Goal: Ask a question

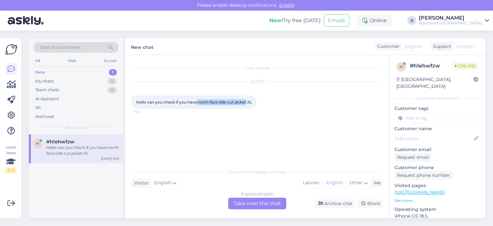
drag, startPoint x: 198, startPoint y: 102, endPoint x: 248, endPoint y: 103, distance: 50.1
click at [248, 103] on span "Hello can you check if you have north face side cut jacket XL" at bounding box center [194, 102] width 116 height 5
copy span "north face side cut jacket"
click at [254, 200] on div "English to English Take over the chat" at bounding box center [257, 204] width 58 height 12
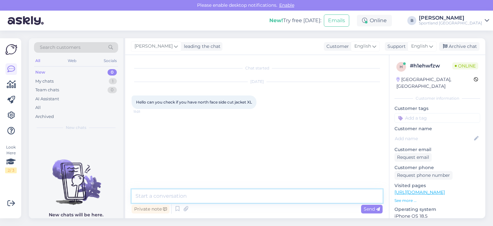
click at [241, 198] on textarea at bounding box center [257, 195] width 251 height 13
click at [422, 47] on span "English" at bounding box center [420, 46] width 17 height 7
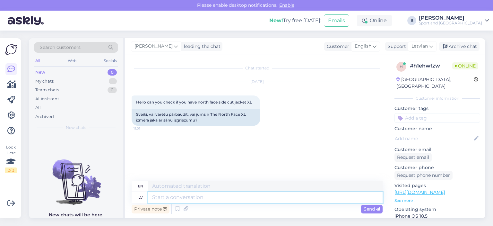
click at [210, 197] on textarea at bounding box center [265, 197] width 235 height 11
type textarea "Sveiki, k"
type textarea "Hello,"
type textarea "Sveiki, kāds"
type textarea "Hello, someone"
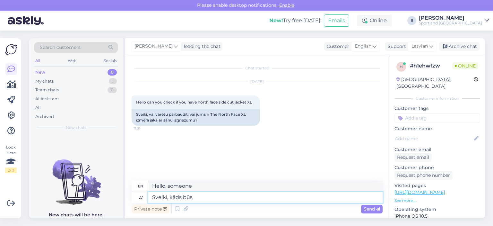
type textarea "Sveiki, kāds būs p"
type textarea "Hello, how are you?"
type textarea "Sveiki, kāds būs preces k"
type textarea "Hello, what will the goods be like?"
type textarea "Sveiki, kāds būs preces kods?"
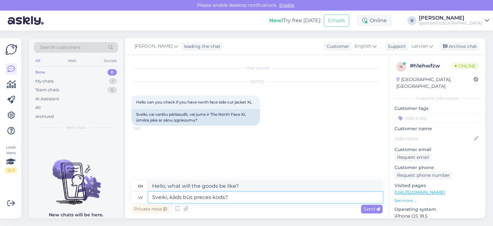
type textarea "Hello, what will be the product code?"
type textarea "Sveiki, kāds būs preces kods?"
click at [377, 208] on icon at bounding box center [379, 209] width 4 height 4
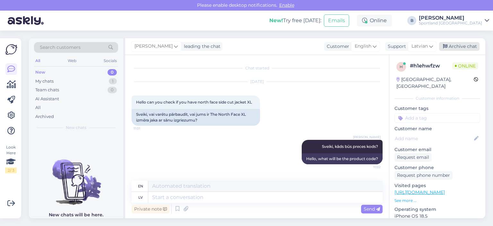
click at [467, 47] on div "Archive chat" at bounding box center [459, 46] width 40 height 9
